Goal: Task Accomplishment & Management: Manage account settings

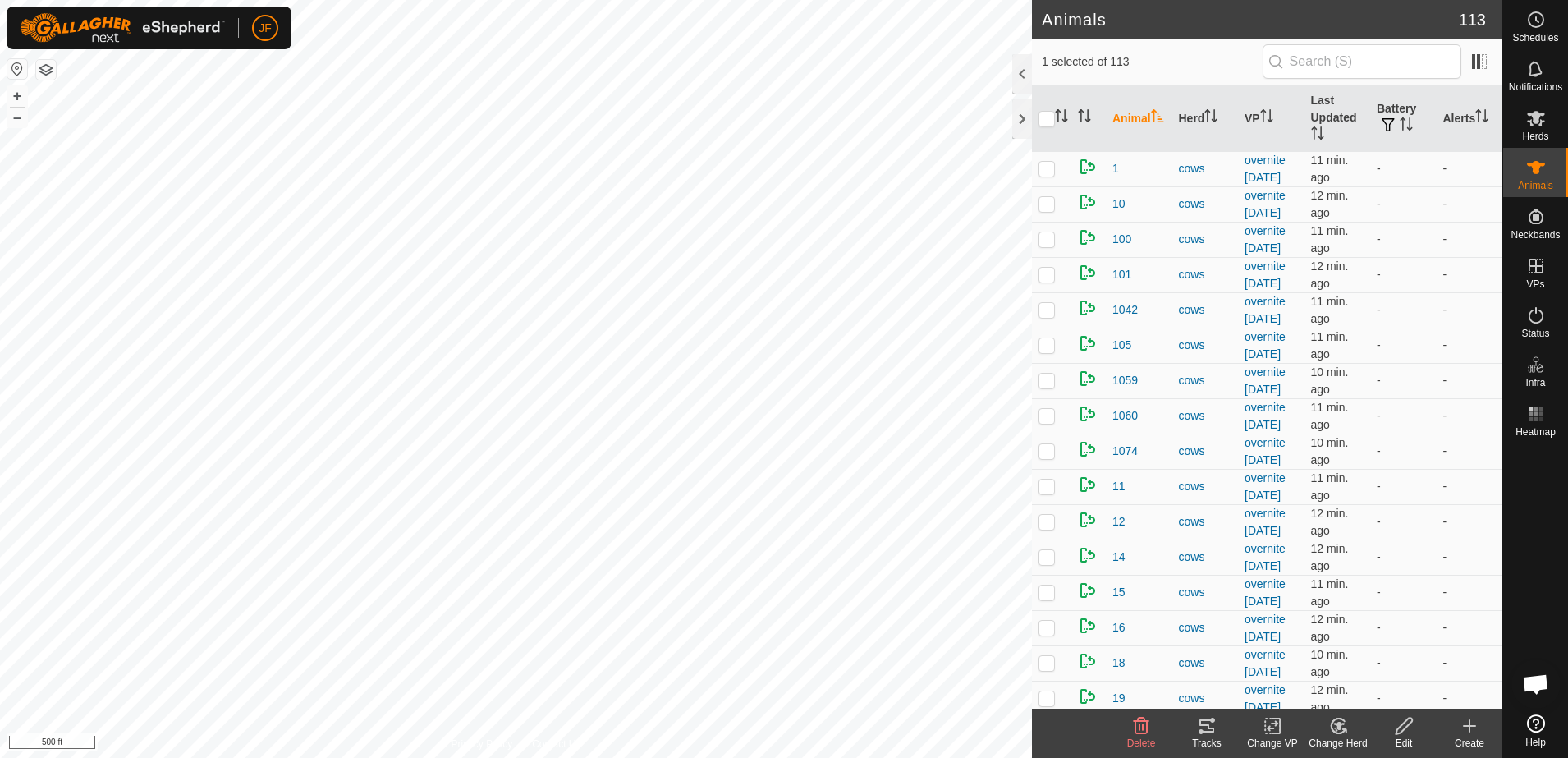
click at [1199, 722] on icon at bounding box center [1206, 726] width 20 height 20
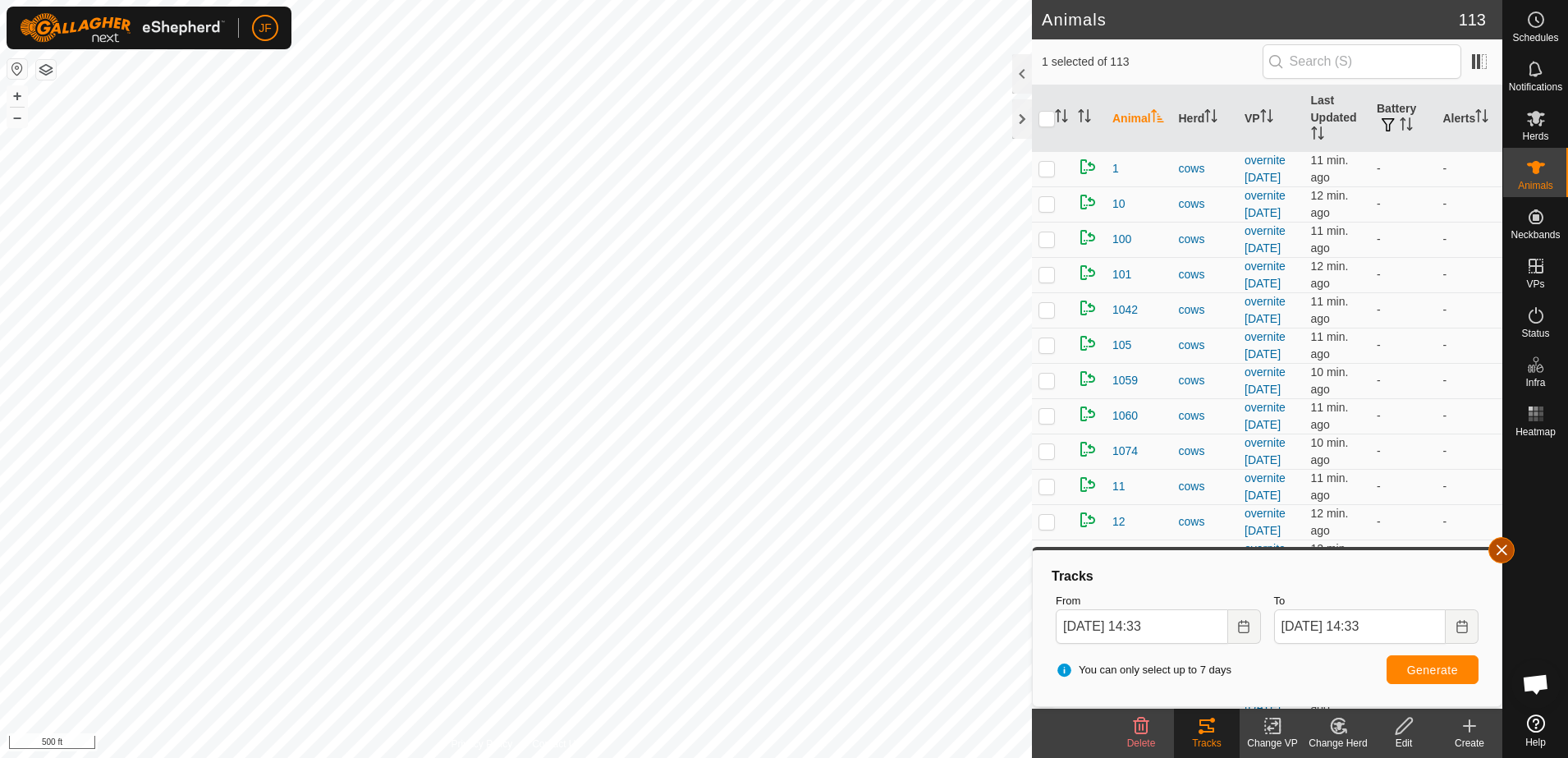
click at [1504, 552] on button "button" at bounding box center [1502, 550] width 26 height 26
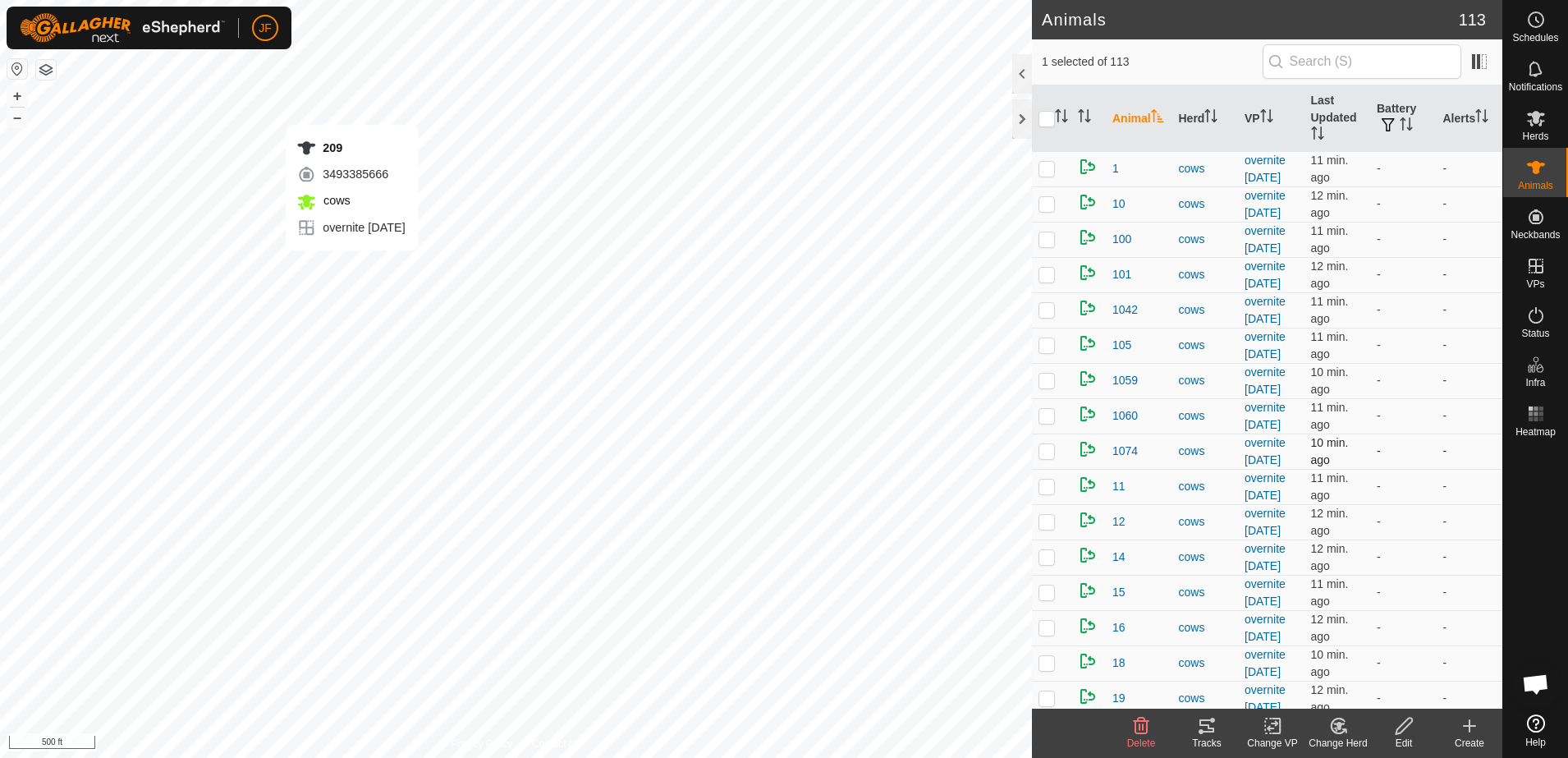
checkbox input "true"
checkbox input "false"
click at [1205, 730] on icon at bounding box center [1206, 726] width 20 height 20
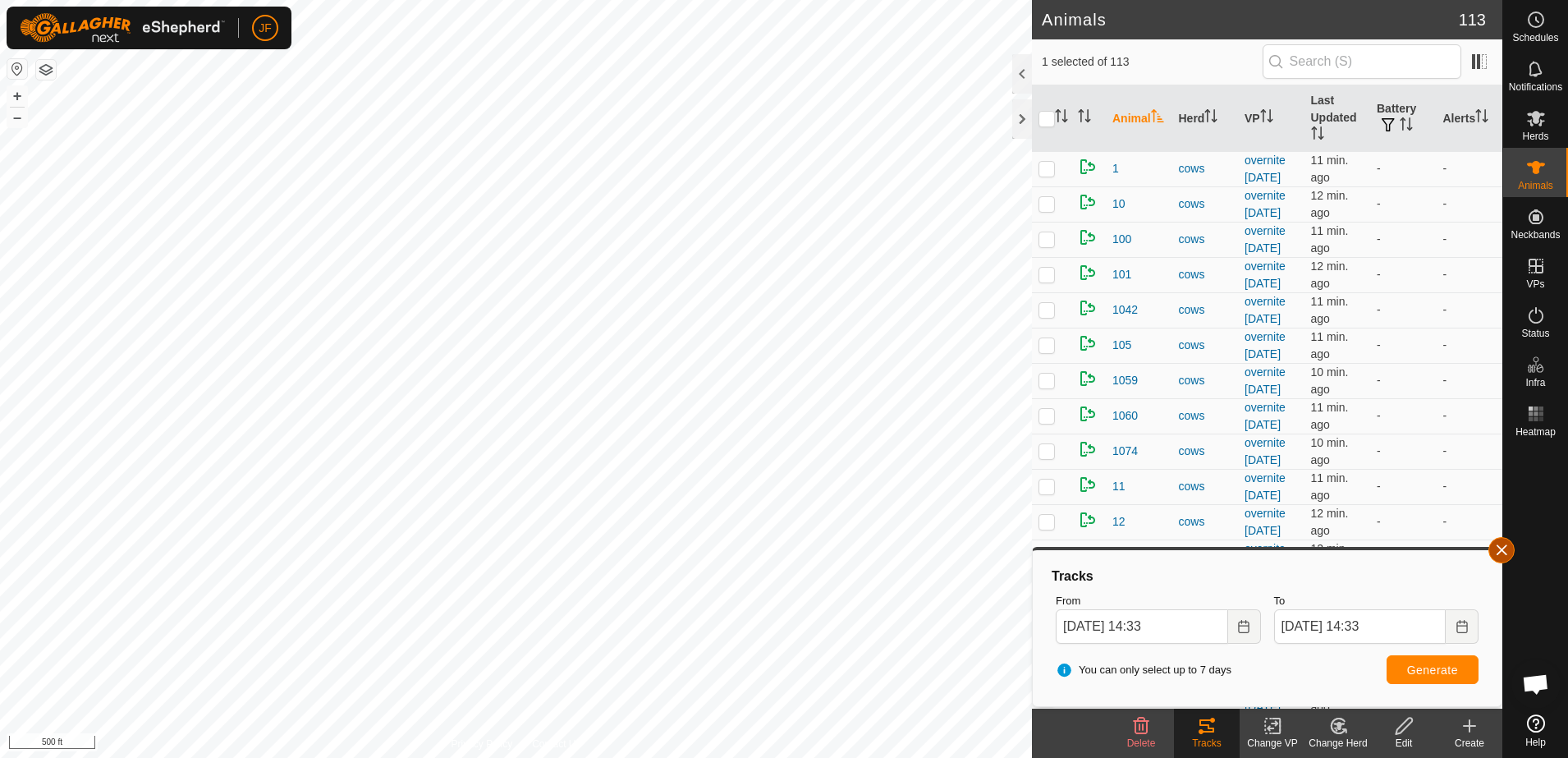
click at [1505, 554] on button "button" at bounding box center [1502, 550] width 26 height 26
